Goal: Check status: Check status

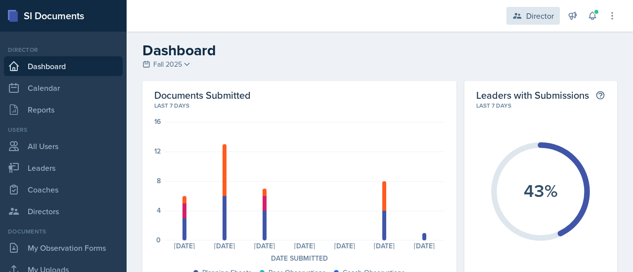
click at [539, 15] on div "Director" at bounding box center [540, 16] width 28 height 12
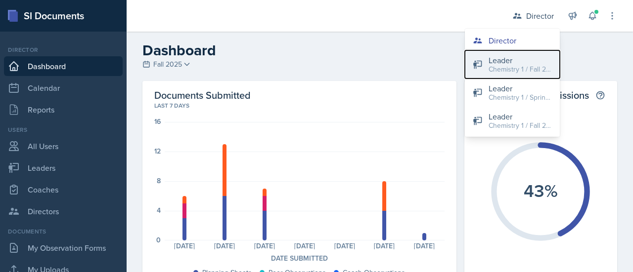
click at [519, 71] on div "Chemistry 1 / Fall 2025" at bounding box center [519, 69] width 63 height 10
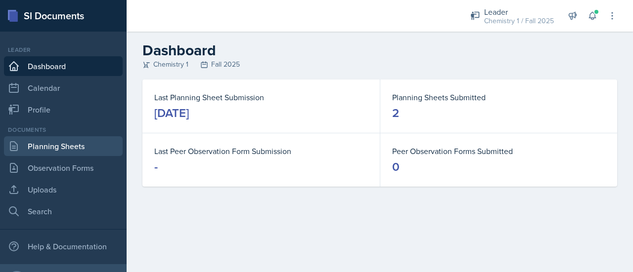
click at [71, 146] on link "Planning Sheets" at bounding box center [63, 146] width 119 height 20
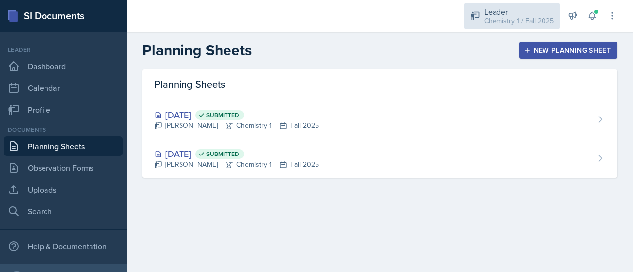
click at [494, 21] on div "Chemistry 1 / Fall 2025" at bounding box center [519, 21] width 70 height 10
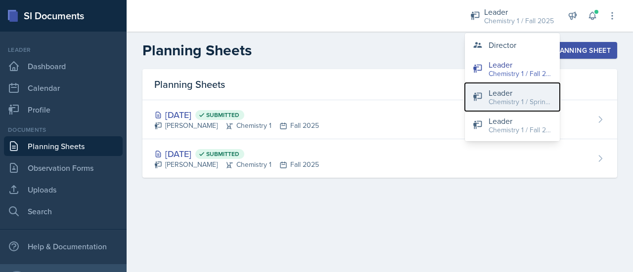
click at [501, 91] on div "Leader" at bounding box center [519, 93] width 63 height 12
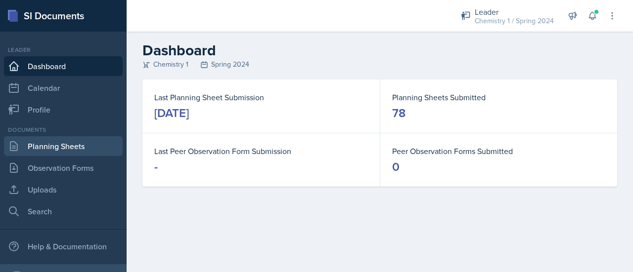
click at [88, 153] on link "Planning Sheets" at bounding box center [63, 146] width 119 height 20
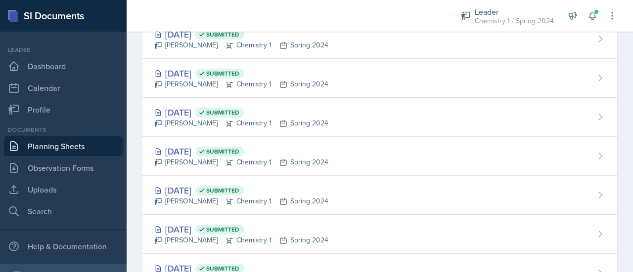
scroll to position [162, 0]
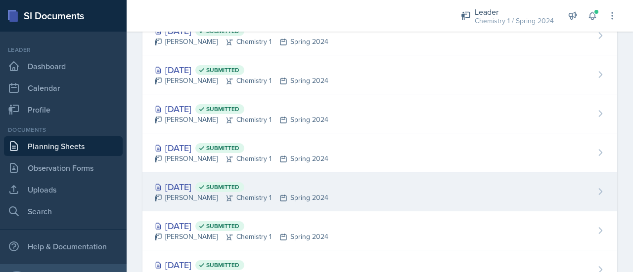
click at [180, 186] on div "[DATE] Submitted" at bounding box center [241, 186] width 174 height 13
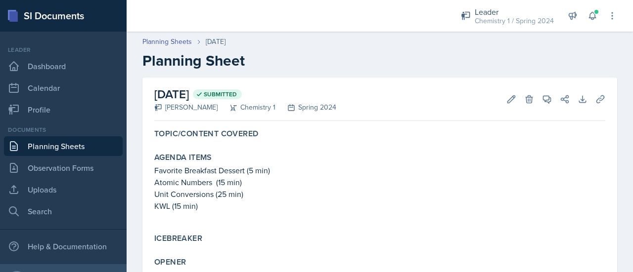
click at [93, 138] on link "Planning Sheets" at bounding box center [63, 146] width 119 height 20
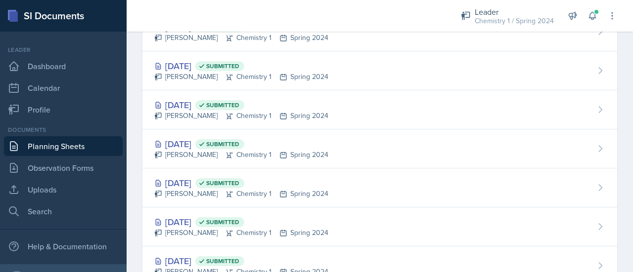
scroll to position [206, 0]
click at [190, 181] on div "[DATE] Submitted" at bounding box center [241, 182] width 174 height 13
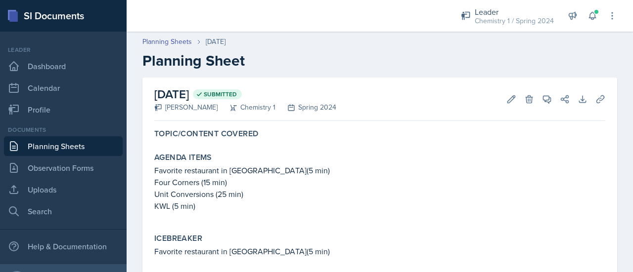
click at [47, 150] on link "Planning Sheets" at bounding box center [63, 146] width 119 height 20
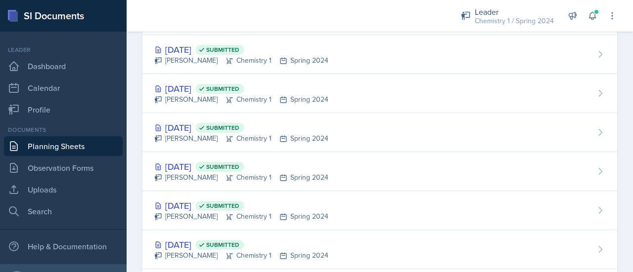
scroll to position [222, 0]
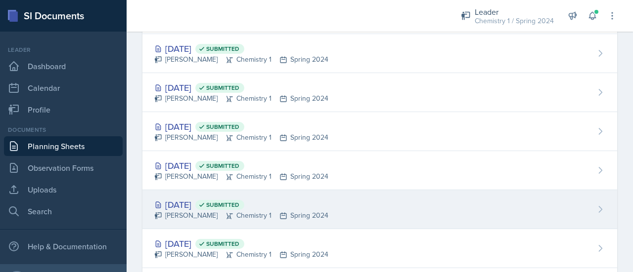
click at [180, 204] on div "[DATE] Submitted" at bounding box center [241, 204] width 174 height 13
